Goal: Obtain resource: Obtain resource

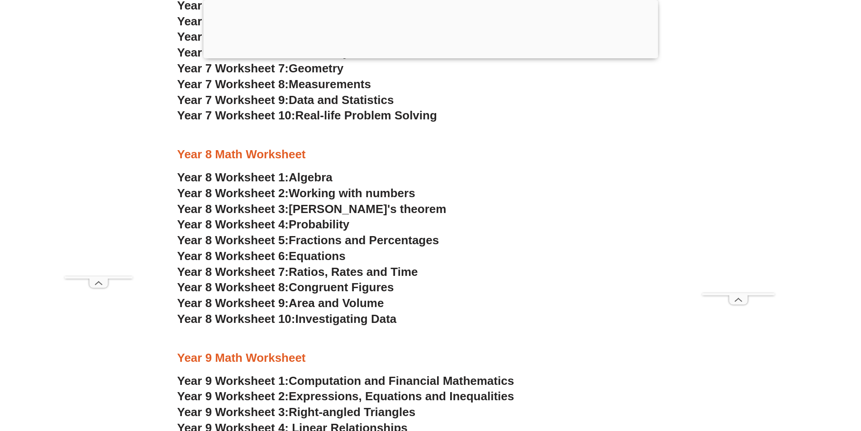
scroll to position [2894, 0]
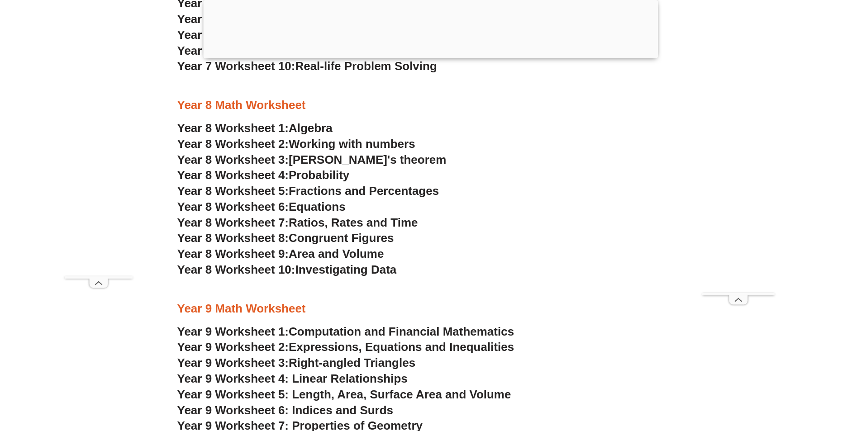
click at [317, 206] on span "Equations" at bounding box center [316, 207] width 57 height 14
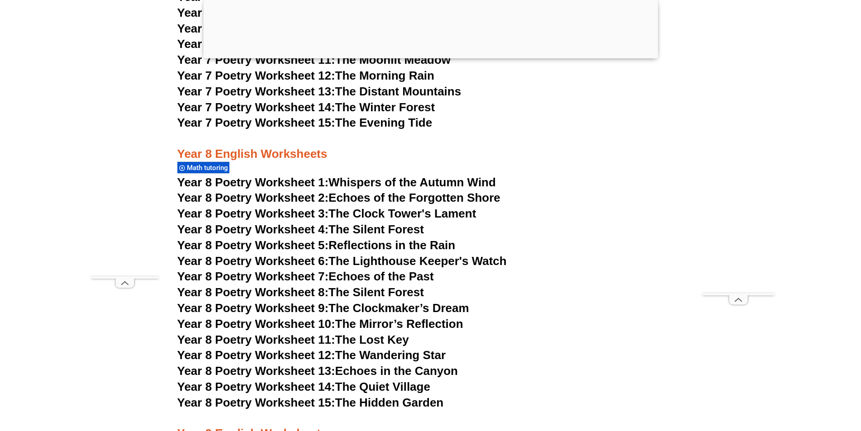
scroll to position [5979, 0]
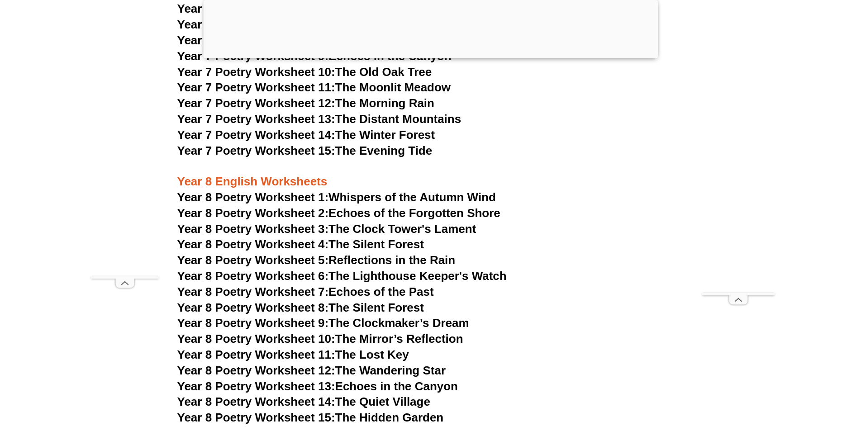
scroll to position [6105, 0]
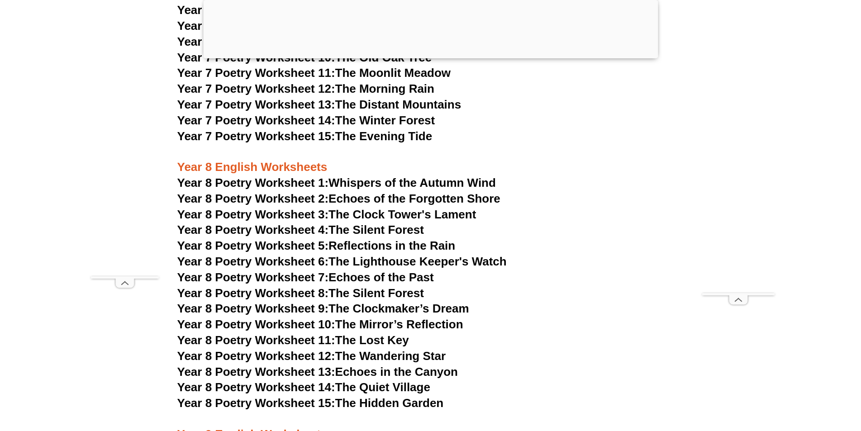
click at [366, 380] on link "Year 8 Poetry Worksheet 14: The Quiet Village" at bounding box center [303, 387] width 253 height 14
click at [350, 223] on link "Year 8 Poetry Worksheet 4: The Silent Forest" at bounding box center [300, 230] width 246 height 14
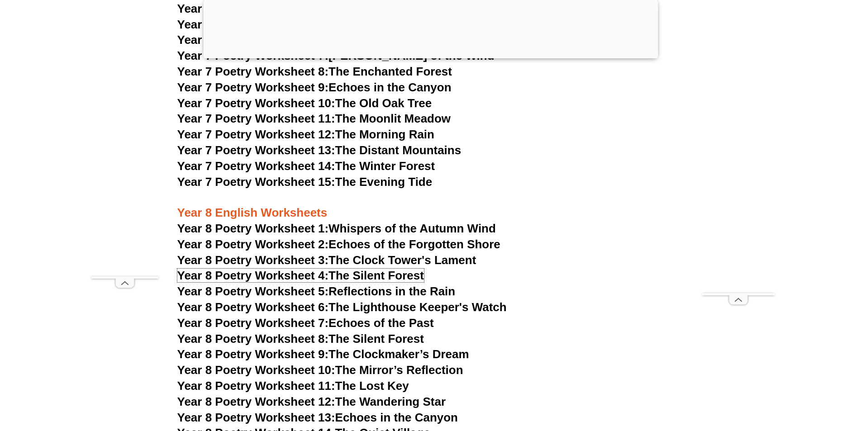
scroll to position [6105, 0]
